Goal: Transaction & Acquisition: Subscribe to service/newsletter

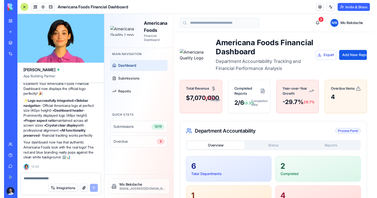
scroll to position [1416, 0]
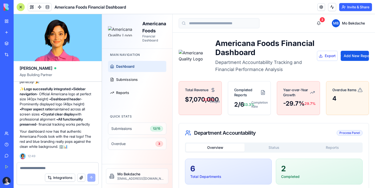
click at [346, 5] on button "Invite & Share" at bounding box center [355, 7] width 33 height 8
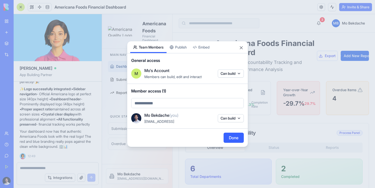
click at [183, 47] on div "Share App Team Members Publish Embed General access M Mo's Account Members can …" at bounding box center [187, 94] width 121 height 106
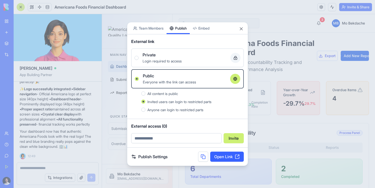
click at [228, 156] on link "Open Link" at bounding box center [227, 156] width 34 height 10
click at [242, 28] on button "Close" at bounding box center [241, 28] width 5 height 5
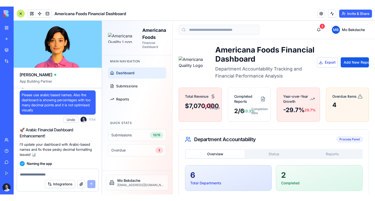
scroll to position [430, 0]
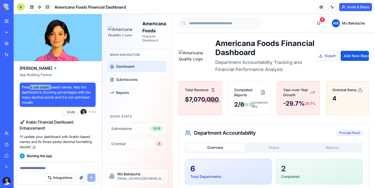
drag, startPoint x: 30, startPoint y: 112, endPoint x: 52, endPoint y: 112, distance: 22.0
click at [52, 105] on span "Please use arabic based names. Also the dashboard is showing percentages with t…" at bounding box center [58, 95] width 72 height 20
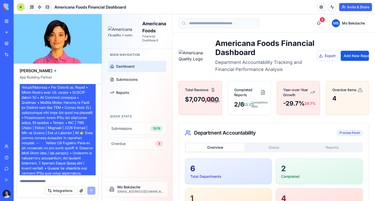
scroll to position [137, 0]
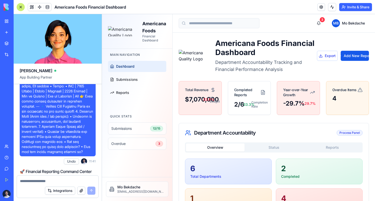
click at [348, 2] on header "Americana Foods Financial Dashboard Invite & Share" at bounding box center [194, 7] width 361 height 14
click at [346, 6] on button "Invite & Share" at bounding box center [355, 7] width 33 height 8
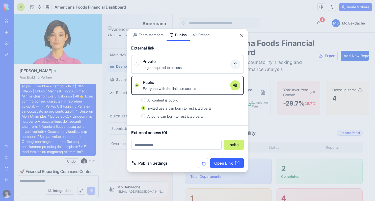
click at [143, 162] on link "Publish Settings" at bounding box center [149, 163] width 36 height 6
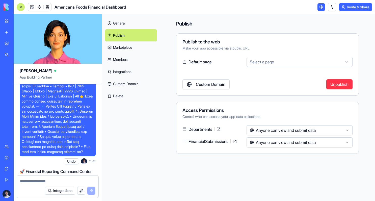
click at [211, 84] on link "Custom Domain" at bounding box center [205, 84] width 47 height 10
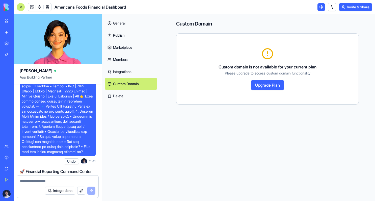
click at [263, 85] on button "Upgrade Plan" at bounding box center [267, 85] width 33 height 10
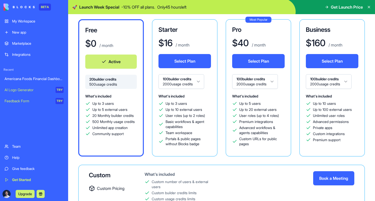
scroll to position [45, 0]
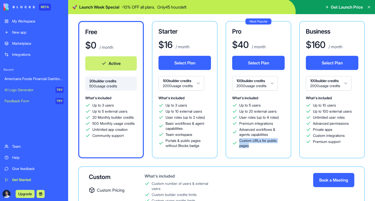
drag, startPoint x: 251, startPoint y: 145, endPoint x: 238, endPoint y: 141, distance: 12.9
click at [238, 141] on div "Custom URLs for public pages" at bounding box center [258, 143] width 52 height 10
